Goal: Task Accomplishment & Management: Use online tool/utility

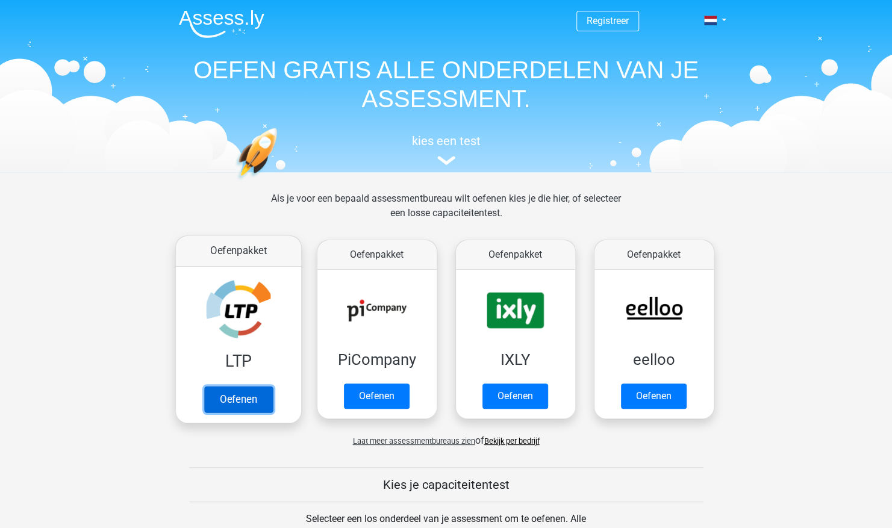
click at [243, 386] on link "Oefenen" at bounding box center [237, 399] width 69 height 26
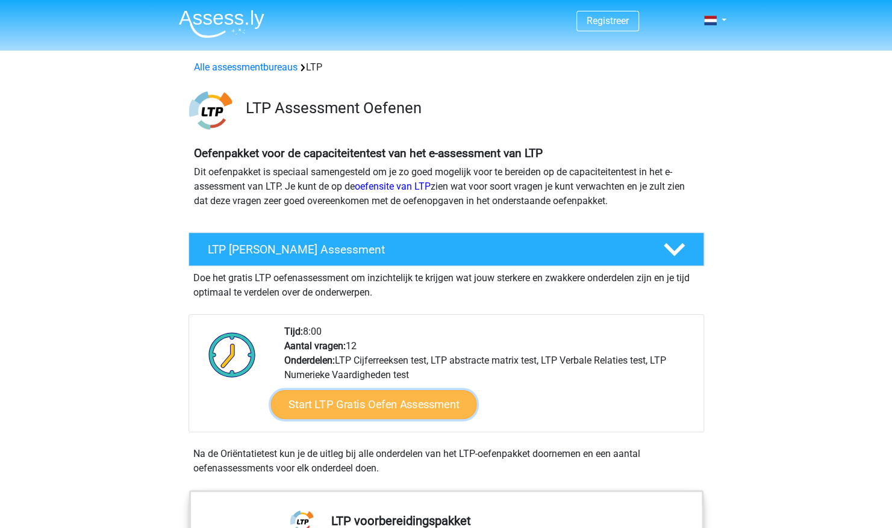
click at [350, 415] on link "Start LTP Gratis Oefen Assessment" at bounding box center [373, 404] width 206 height 29
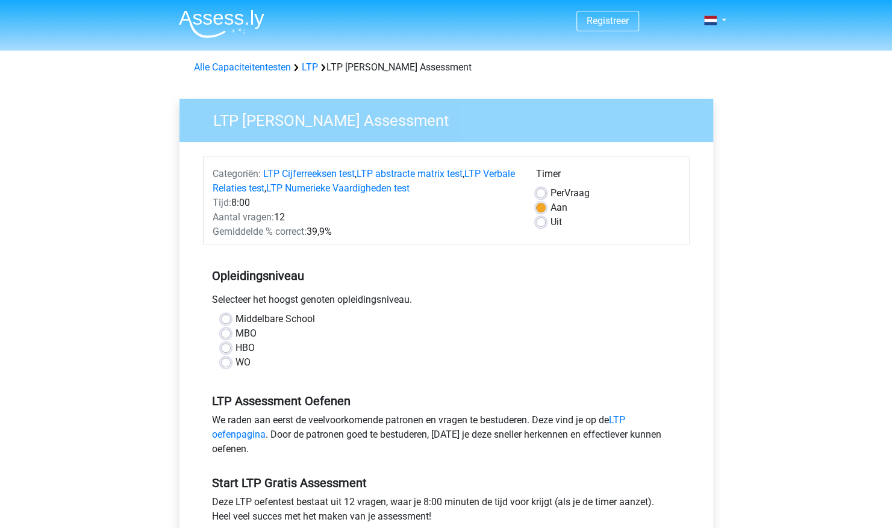
click at [248, 336] on label "MBO" at bounding box center [245, 333] width 21 height 14
click at [231, 336] on input "MBO" at bounding box center [226, 332] width 10 height 12
radio input "true"
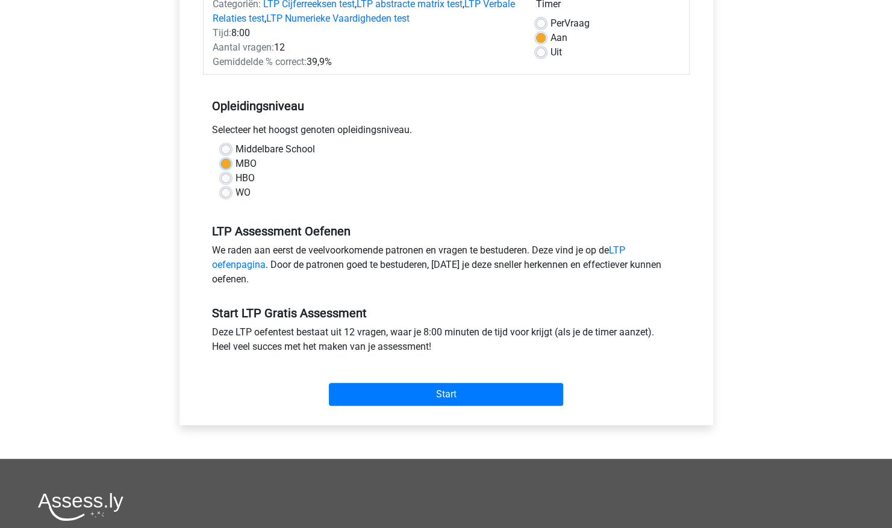
scroll to position [181, 0]
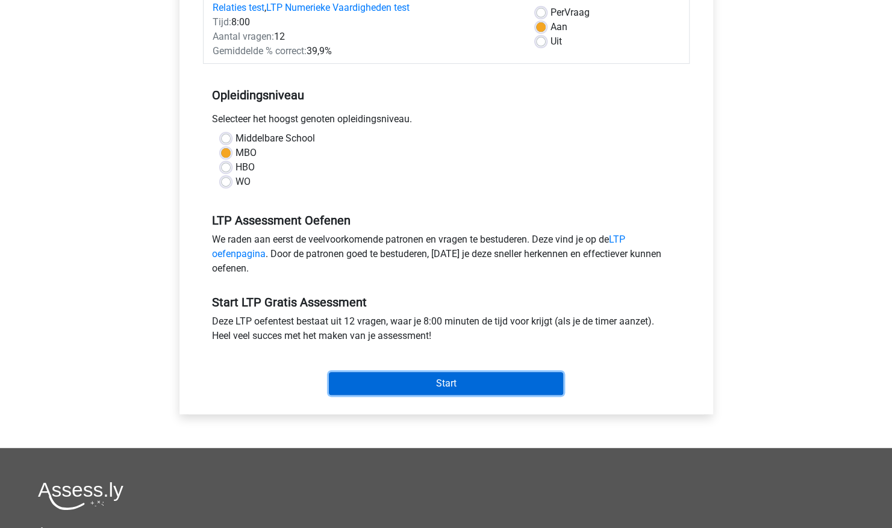
click at [399, 378] on input "Start" at bounding box center [446, 383] width 234 height 23
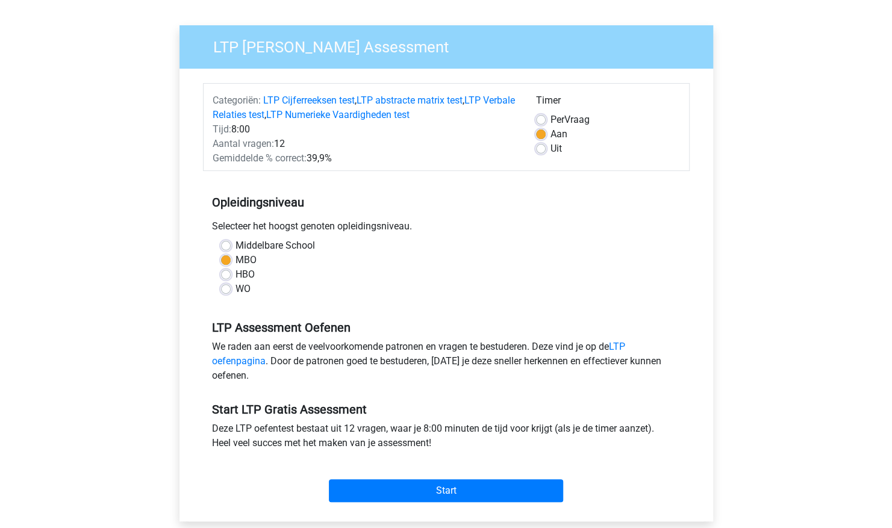
scroll to position [0, 0]
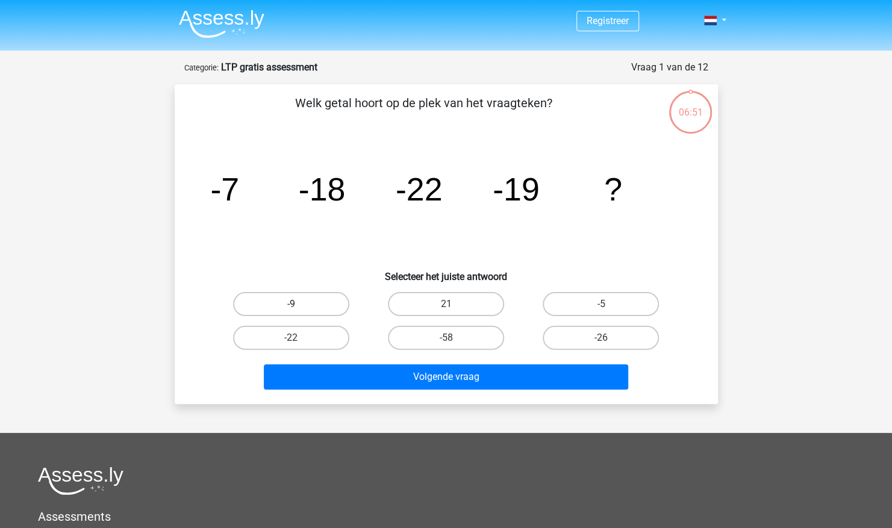
click at [275, 300] on label "-9" at bounding box center [291, 304] width 116 height 24
click at [291, 304] on input "-9" at bounding box center [295, 308] width 8 height 8
radio input "true"
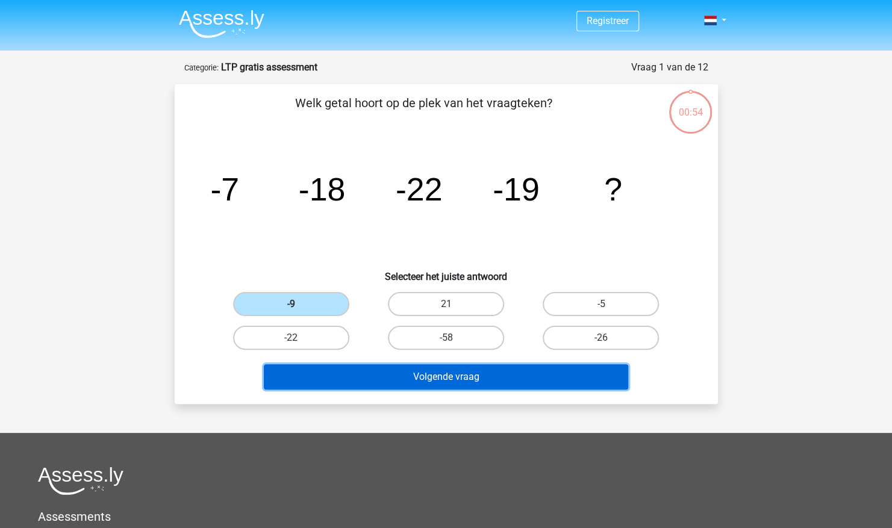
click at [462, 376] on button "Volgende vraag" at bounding box center [446, 376] width 364 height 25
